Goal: Information Seeking & Learning: Learn about a topic

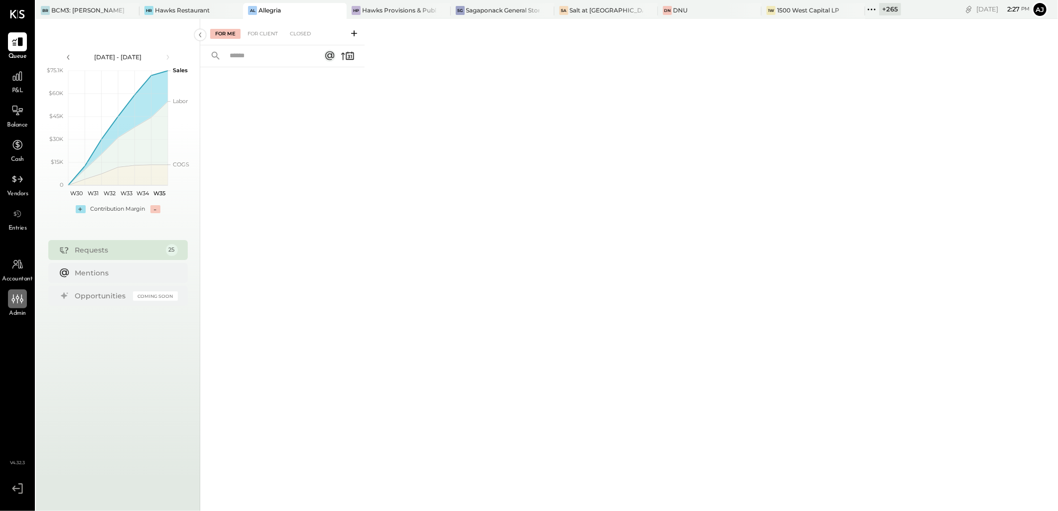
click at [26, 299] on div at bounding box center [17, 298] width 19 height 19
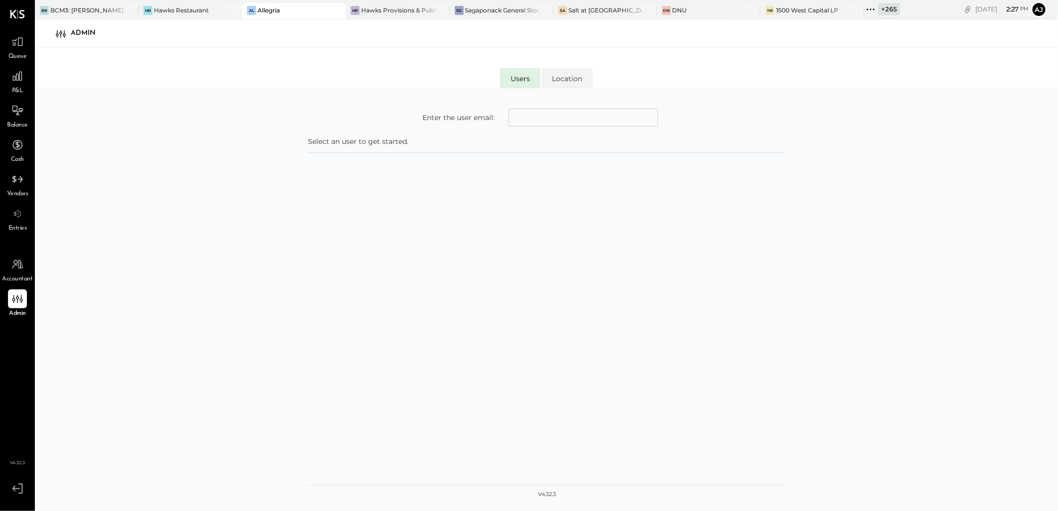
click at [867, 8] on icon at bounding box center [867, 8] width 1 height 1
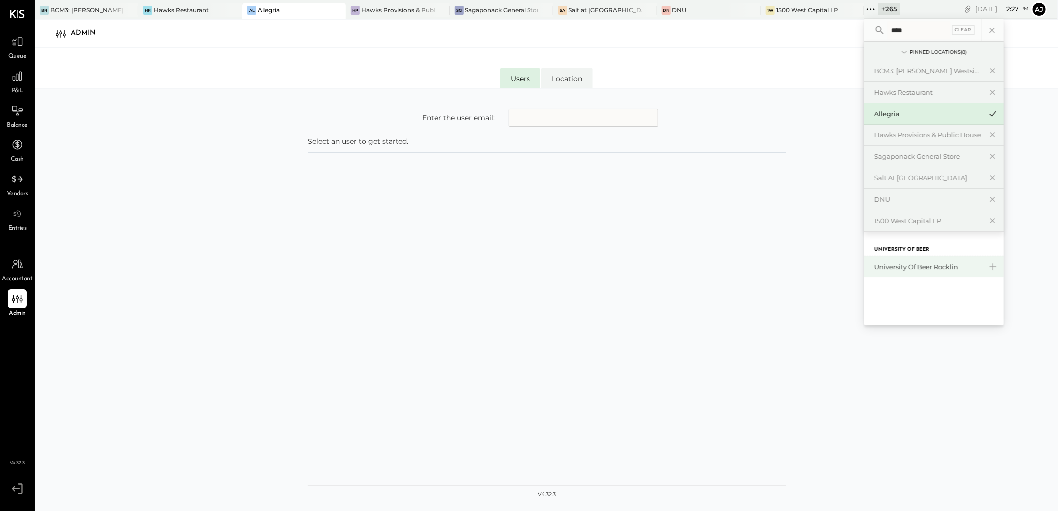
type input "****"
click at [890, 270] on div "University of Beer Rocklin" at bounding box center [928, 267] width 108 height 9
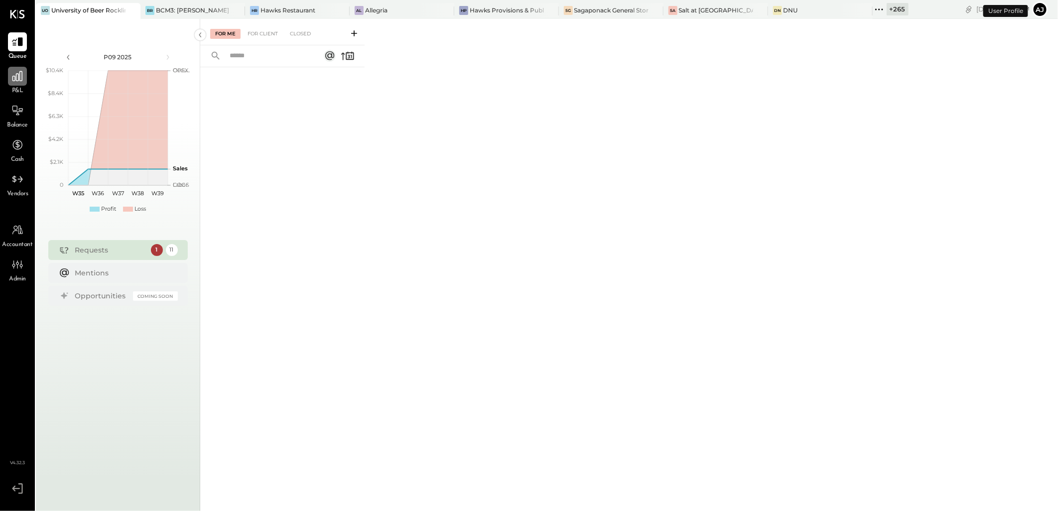
click at [14, 85] on div at bounding box center [17, 76] width 19 height 19
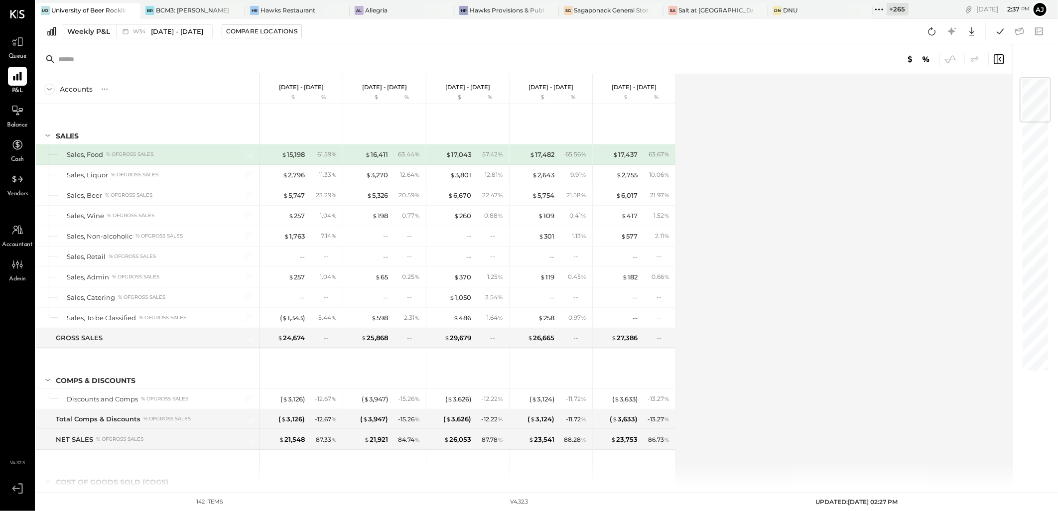
drag, startPoint x: 15, startPoint y: 117, endPoint x: 389, endPoint y: 474, distance: 517.3
click at [15, 117] on icon at bounding box center [17, 111] width 12 height 12
click at [86, 31] on div "Balance Sheet" at bounding box center [96, 31] width 69 height 16
click at [18, 78] on icon at bounding box center [17, 76] width 10 height 10
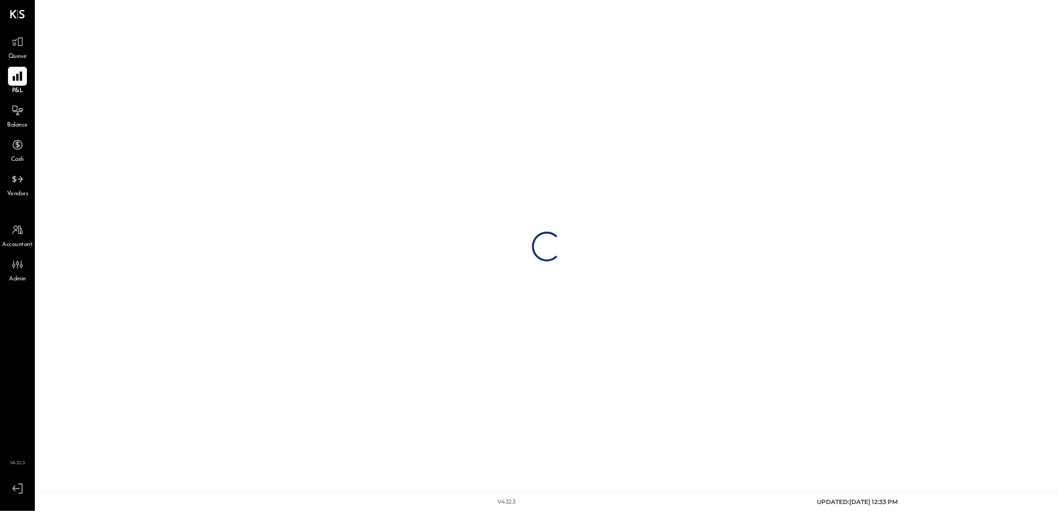
click at [15, 76] on icon at bounding box center [17, 76] width 13 height 13
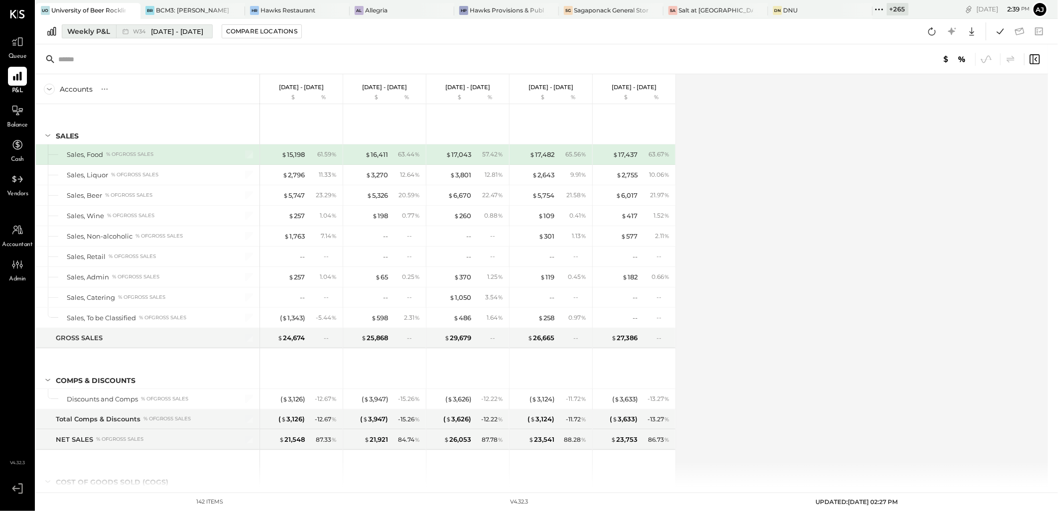
click at [90, 28] on div "Weekly P&L" at bounding box center [88, 31] width 43 height 10
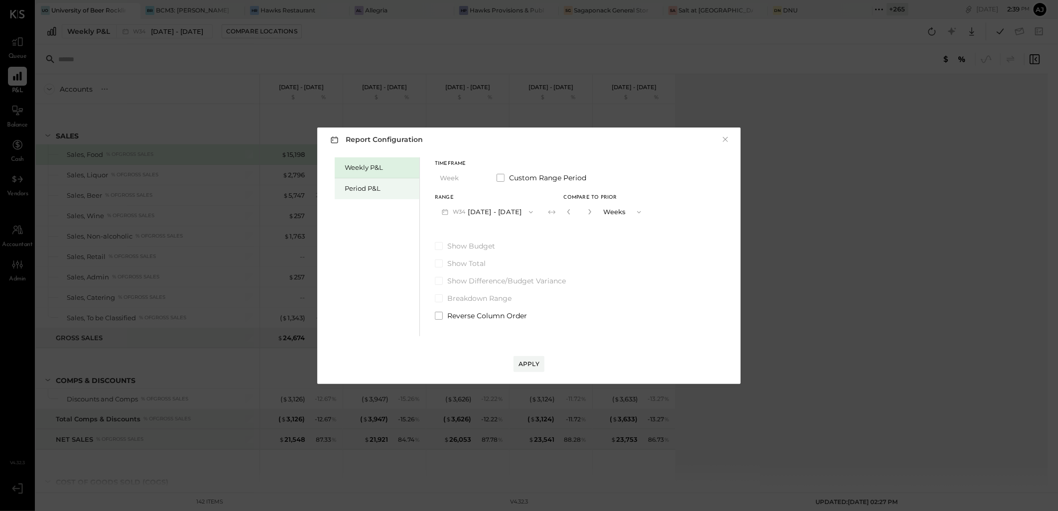
click at [382, 190] on div "Period P&L" at bounding box center [380, 188] width 70 height 9
click at [475, 215] on button "P09 Aug 25 - Sep 28, 2025" at bounding box center [487, 212] width 104 height 18
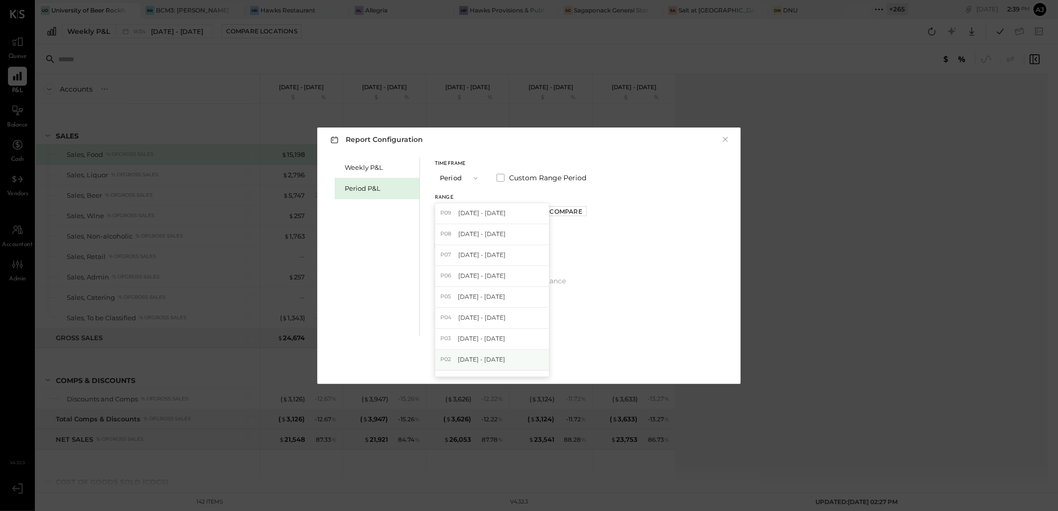
scroll to position [55, 0]
click at [470, 327] on span "Dec 30, 2024 - Jan 26, 2025" at bounding box center [480, 325] width 47 height 8
click at [581, 210] on div "Compare" at bounding box center [565, 211] width 32 height 8
click at [590, 210] on icon "button" at bounding box center [587, 212] width 6 height 6
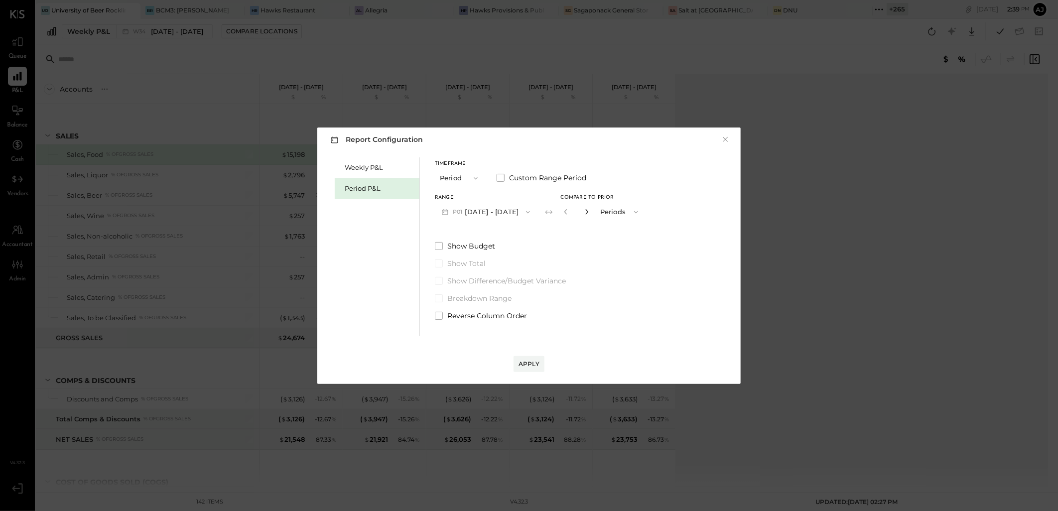
click at [590, 210] on icon "button" at bounding box center [587, 212] width 6 height 6
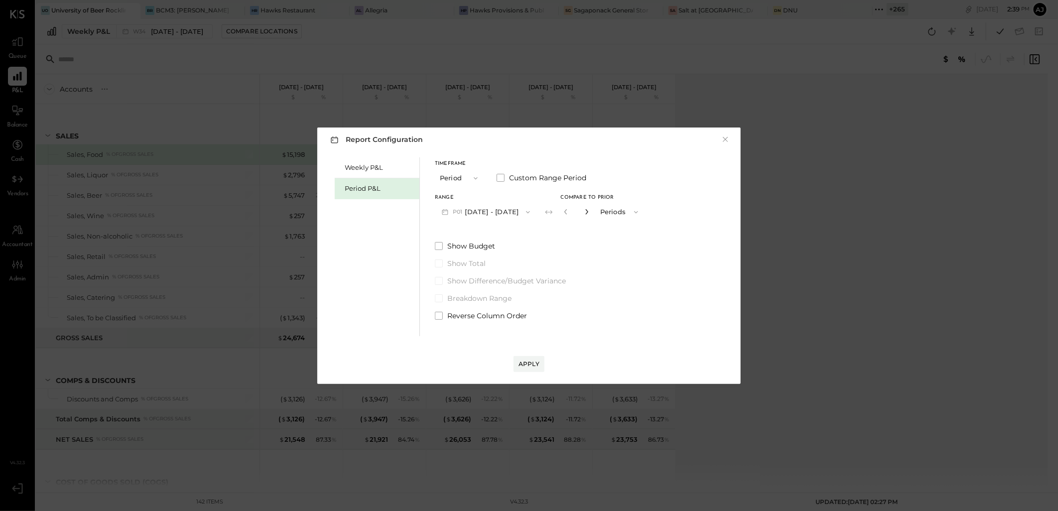
type input "*"
click at [442, 315] on span at bounding box center [439, 316] width 8 height 8
click at [532, 365] on div "Apply" at bounding box center [529, 364] width 21 height 8
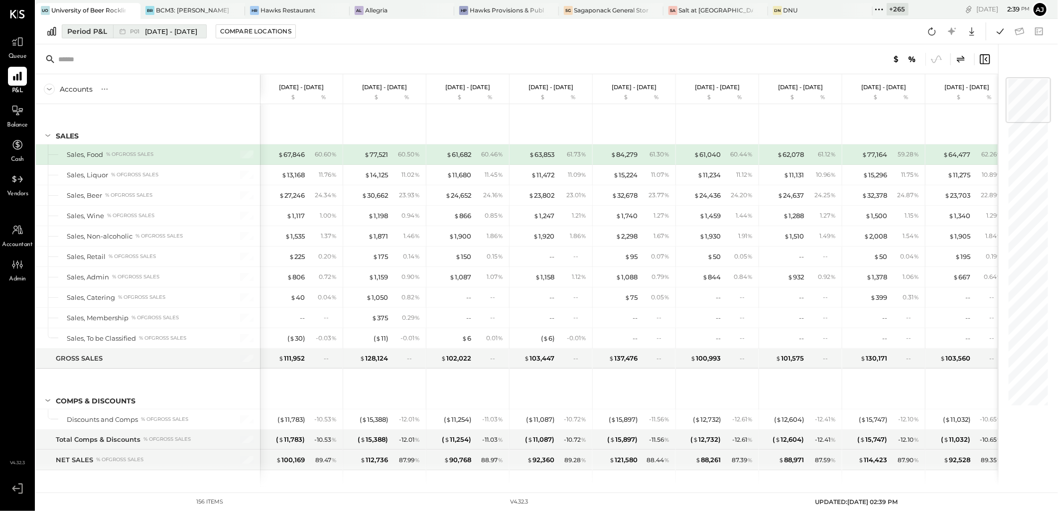
click at [150, 26] on div "P01 Dec 30, 2024 - Jan 26, 2025" at bounding box center [157, 31] width 88 height 13
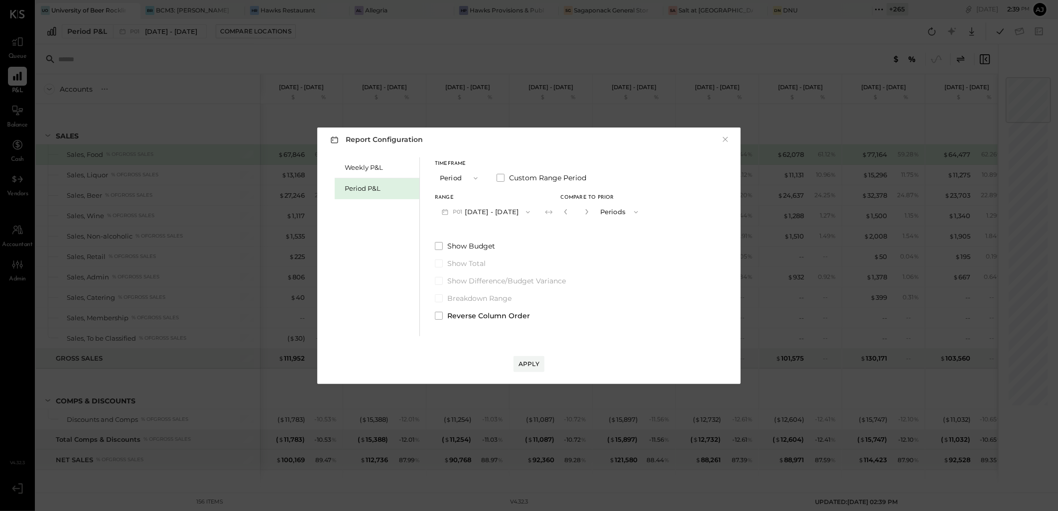
click at [526, 211] on button "P01 Dec 30, 2024 - Jan 26, 2025" at bounding box center [486, 212] width 102 height 18
click at [507, 228] on div "P08 Jul 28 - Aug 24, 2025" at bounding box center [492, 234] width 114 height 21
click at [589, 211] on icon "button" at bounding box center [588, 211] width 2 height 5
click at [568, 214] on icon "button" at bounding box center [567, 211] width 2 height 5
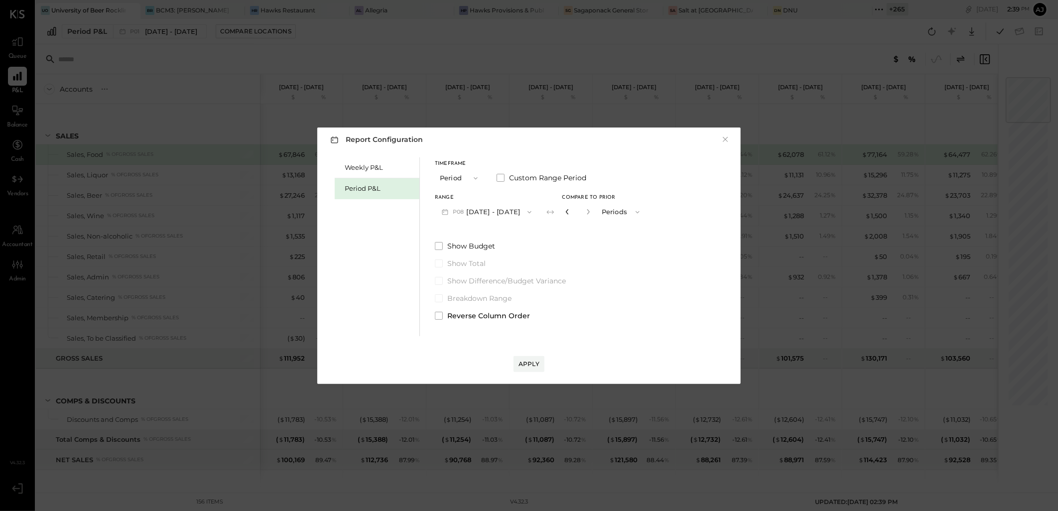
type input "*"
click at [532, 362] on div "Apply" at bounding box center [529, 364] width 21 height 8
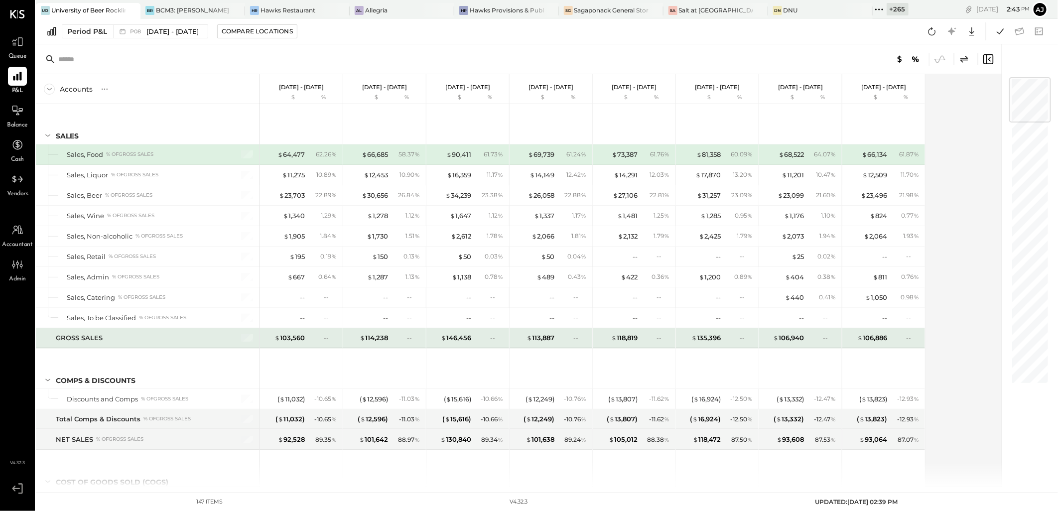
scroll to position [55, 0]
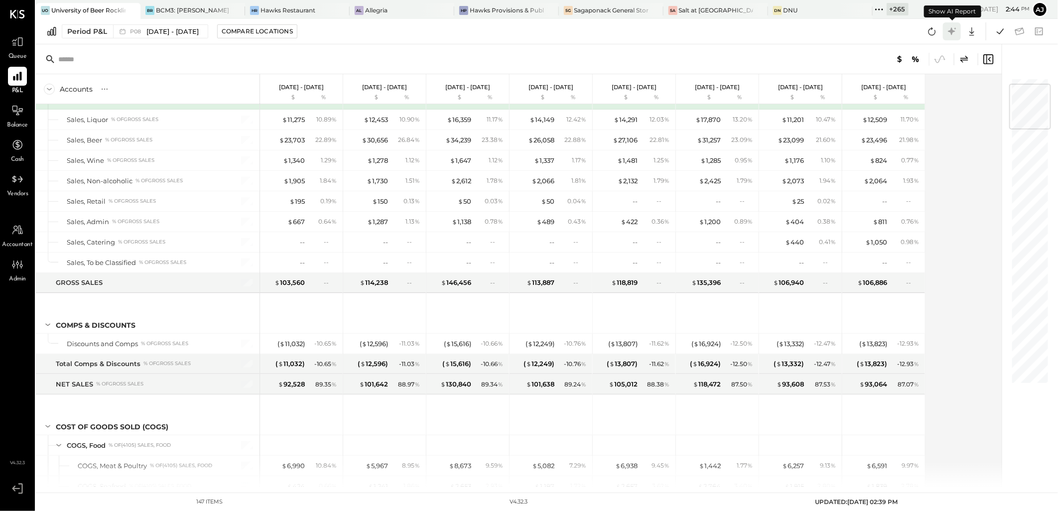
click at [954, 28] on icon at bounding box center [952, 31] width 13 height 13
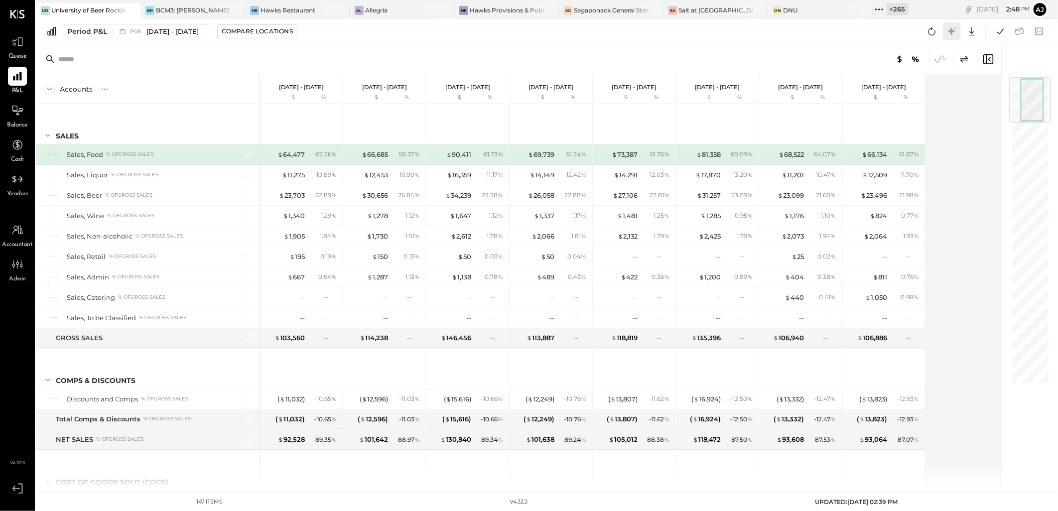
drag, startPoint x: 0, startPoint y: 0, endPoint x: 958, endPoint y: 33, distance: 958.1
click at [958, 33] on icon at bounding box center [952, 31] width 13 height 13
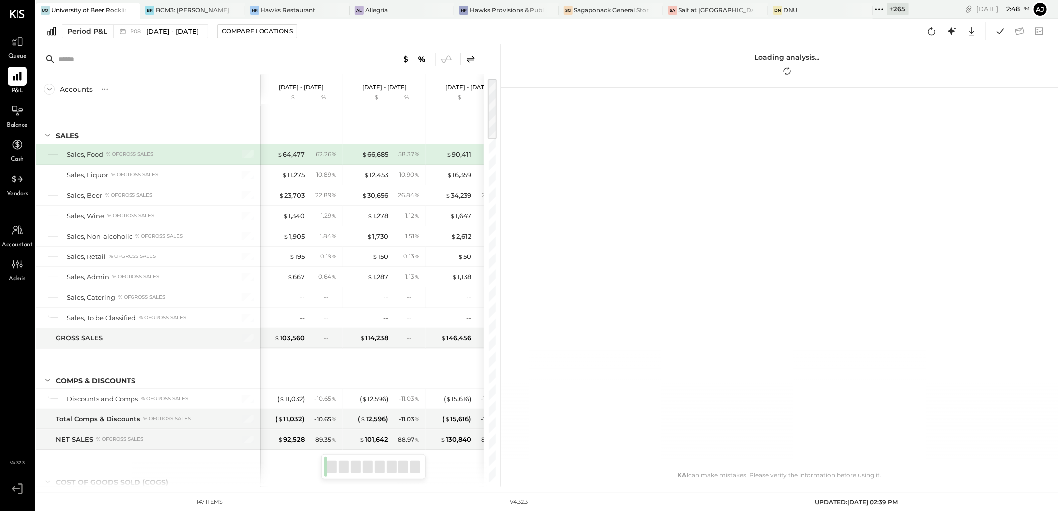
click at [782, 70] on icon "Refresh analysis" at bounding box center [787, 71] width 12 height 12
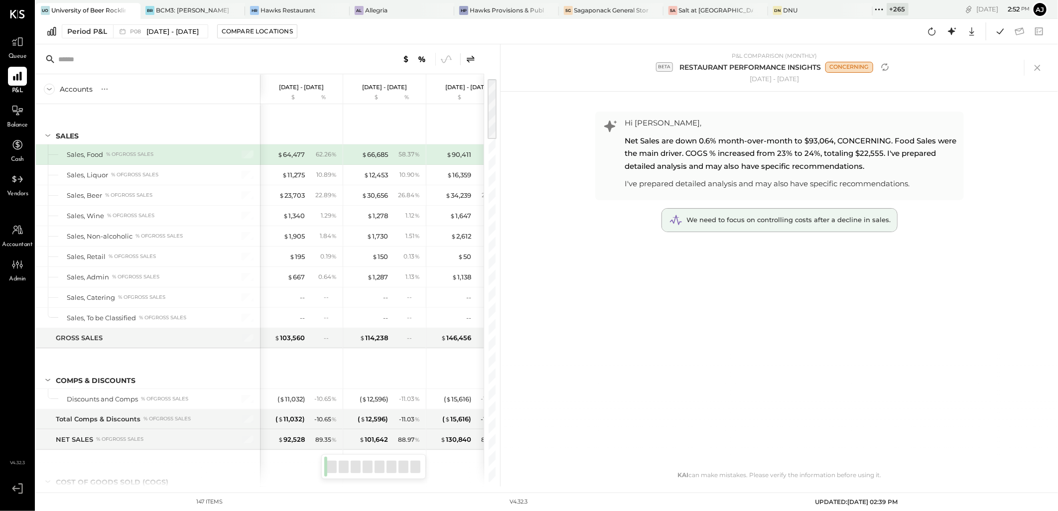
click at [827, 226] on div "We need to focus on controlling costs after a decline in sales." at bounding box center [779, 220] width 235 height 23
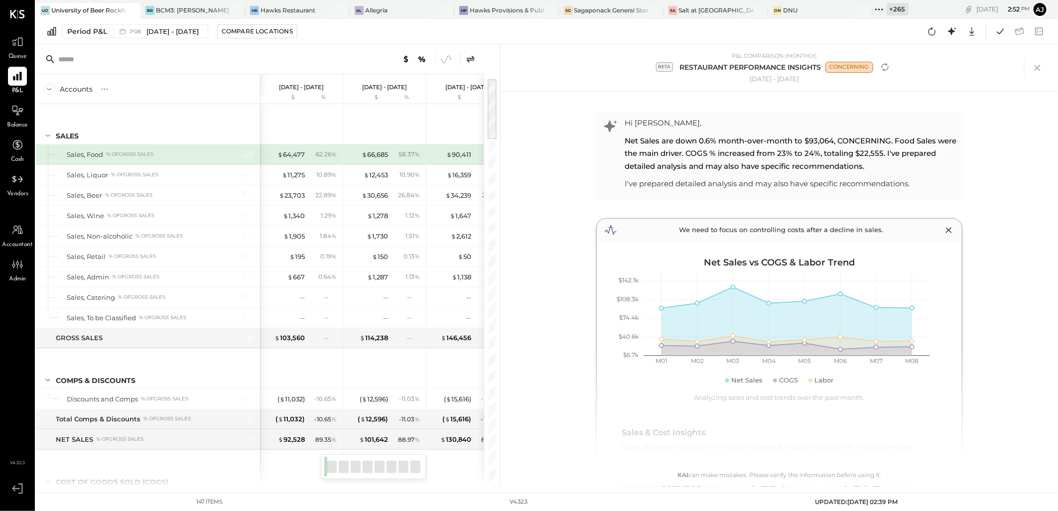
click at [950, 230] on icon at bounding box center [949, 230] width 14 height 14
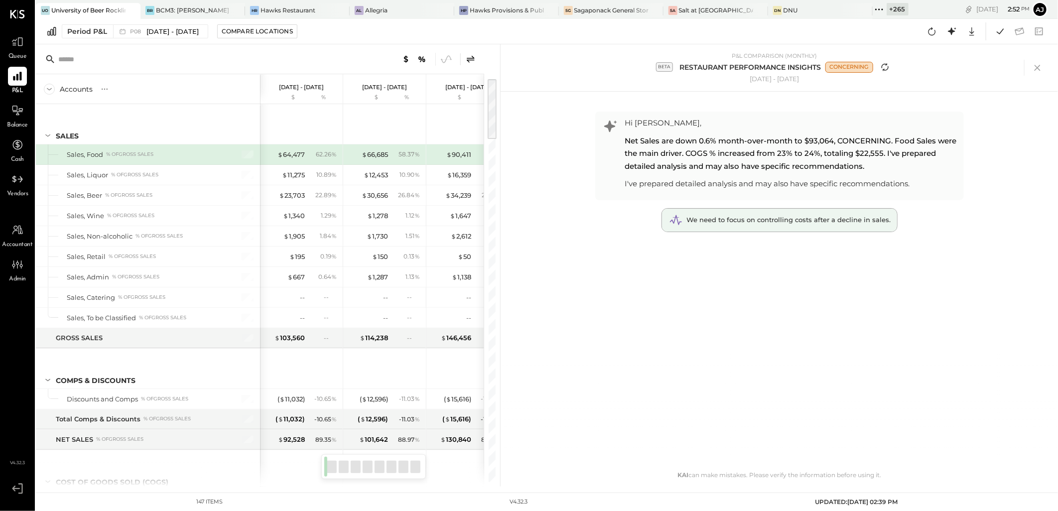
click at [883, 62] on icon "Refresh analysis" at bounding box center [885, 67] width 12 height 12
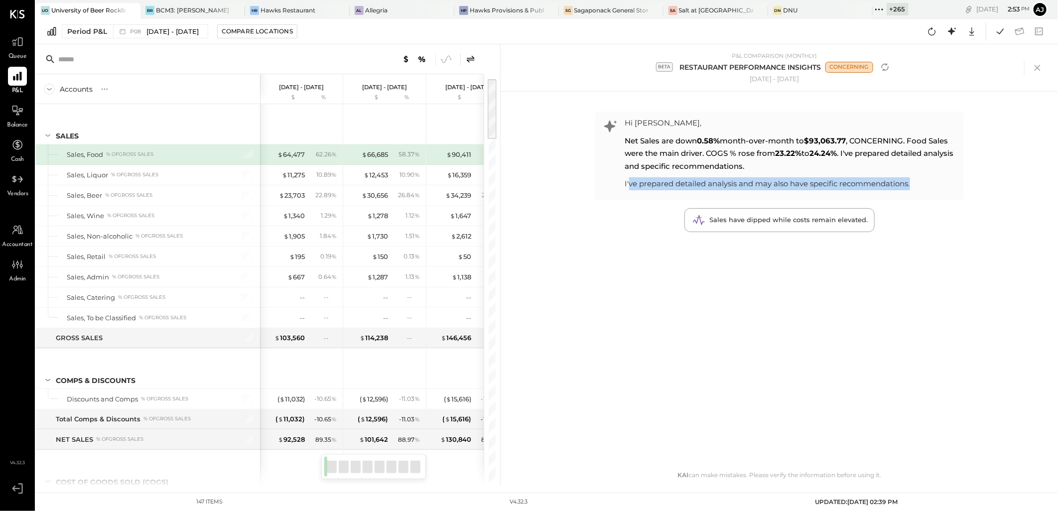
drag, startPoint x: 630, startPoint y: 183, endPoint x: 940, endPoint y: 183, distance: 309.4
click at [940, 183] on div "I've prepared detailed analysis and may also have specific recommendations." at bounding box center [792, 183] width 334 height 13
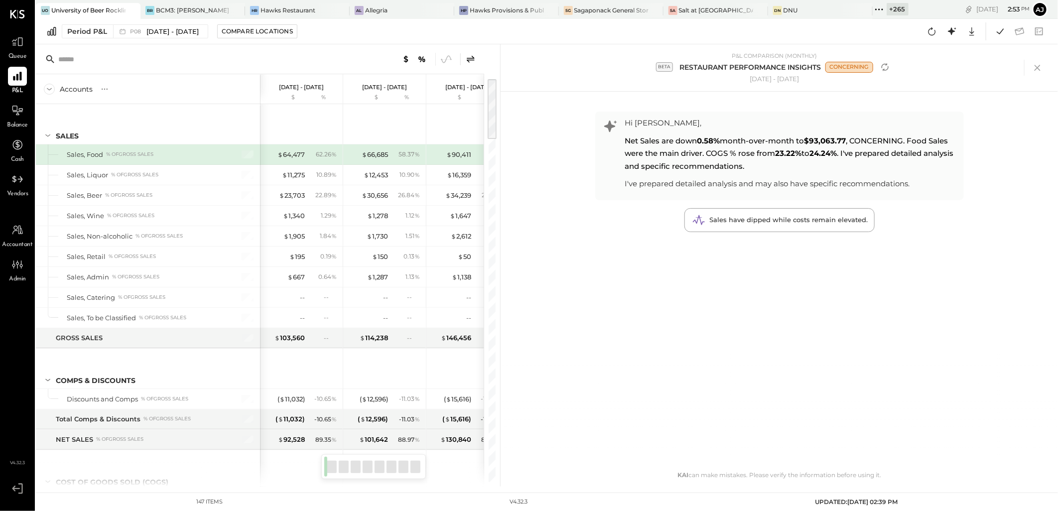
click at [813, 356] on div "Hi Ajay, Net Sales are down 0.58% month-over-month to $93,063.77 , CONCERNING. …" at bounding box center [779, 289] width 389 height 395
drag, startPoint x: 847, startPoint y: 152, endPoint x: 859, endPoint y: 166, distance: 18.4
click at [859, 166] on div "Net Sales are down 0.58% month-over-month to $93,063.77 , CONCERNING. Food Sale…" at bounding box center [792, 154] width 334 height 38
click at [681, 164] on span "Net Sales are down 0.58% month-over-month to $93,063.77 , CONCERNING. Food Sale…" at bounding box center [789, 153] width 329 height 35
click at [776, 231] on div "Sales have dipped while costs remain elevated." at bounding box center [779, 220] width 189 height 23
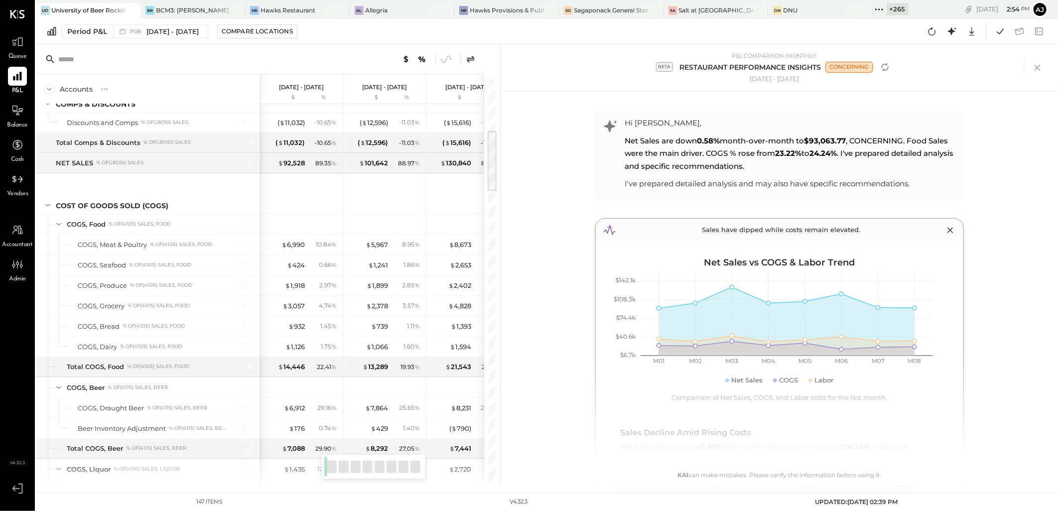
scroll to position [554, 0]
